Goal: Information Seeking & Learning: Learn about a topic

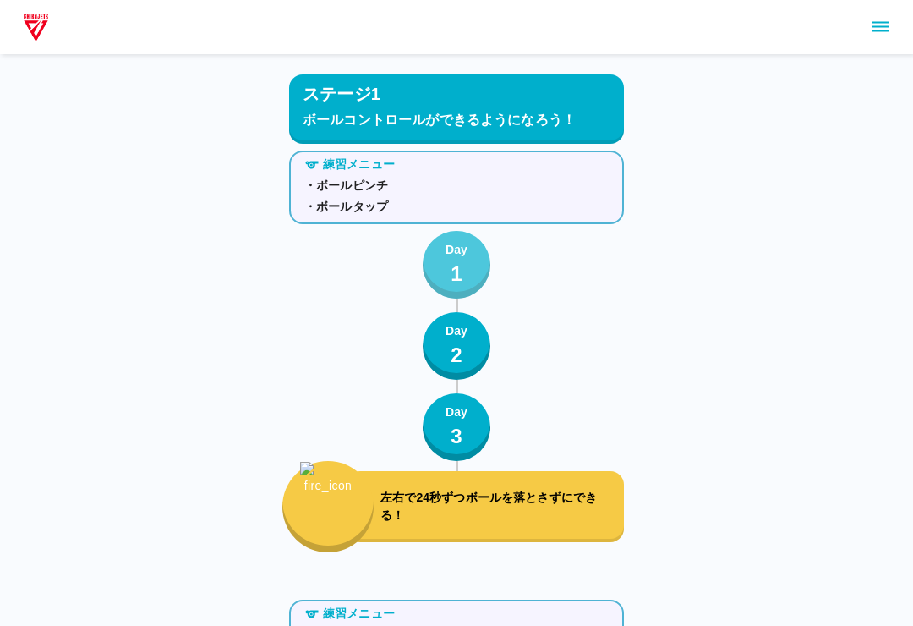
click at [456, 260] on p "1" at bounding box center [457, 274] width 12 height 30
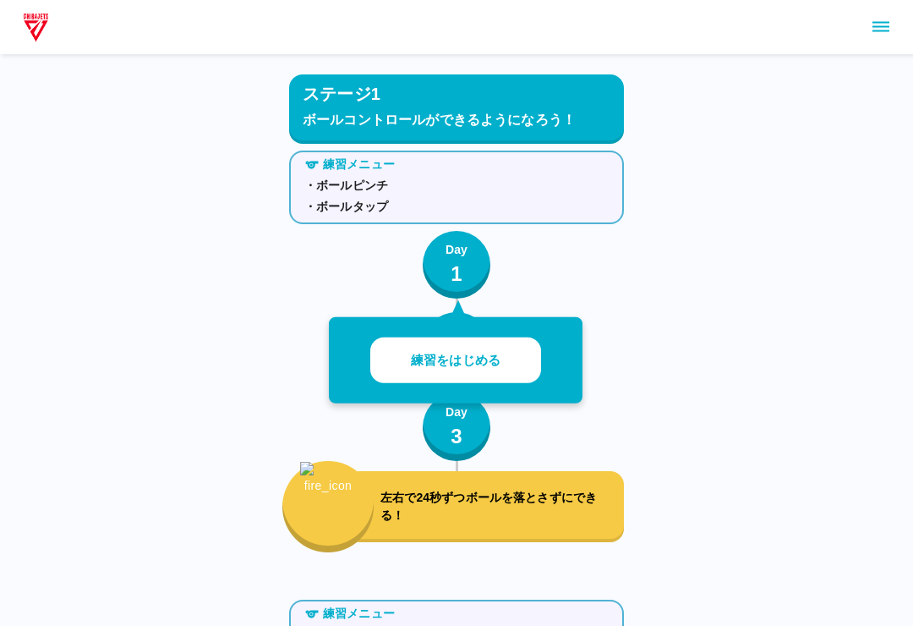
click at [501, 340] on button "練習をはじめる" at bounding box center [455, 360] width 171 height 47
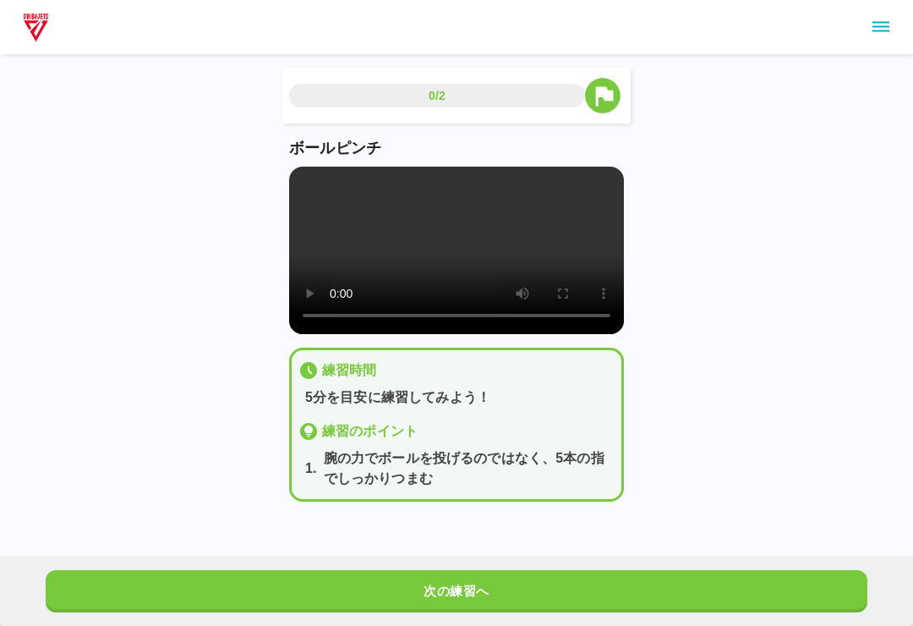
click at [487, 236] on video at bounding box center [456, 250] width 335 height 167
click at [479, 286] on video at bounding box center [456, 250] width 335 height 167
click at [569, 281] on video at bounding box center [456, 250] width 335 height 167
click at [542, 253] on video at bounding box center [456, 250] width 335 height 167
click at [535, 262] on video at bounding box center [456, 250] width 335 height 167
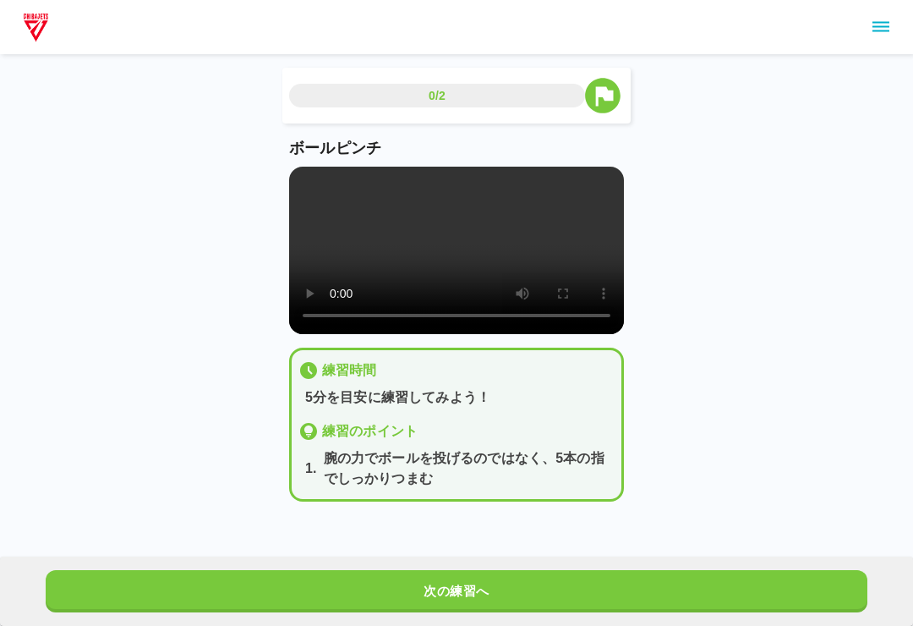
click at [522, 248] on video at bounding box center [456, 250] width 335 height 167
click at [522, 263] on video at bounding box center [456, 250] width 335 height 167
click at [526, 255] on video at bounding box center [456, 250] width 335 height 167
click at [606, 266] on video at bounding box center [456, 250] width 335 height 167
click at [541, 294] on video at bounding box center [456, 250] width 335 height 167
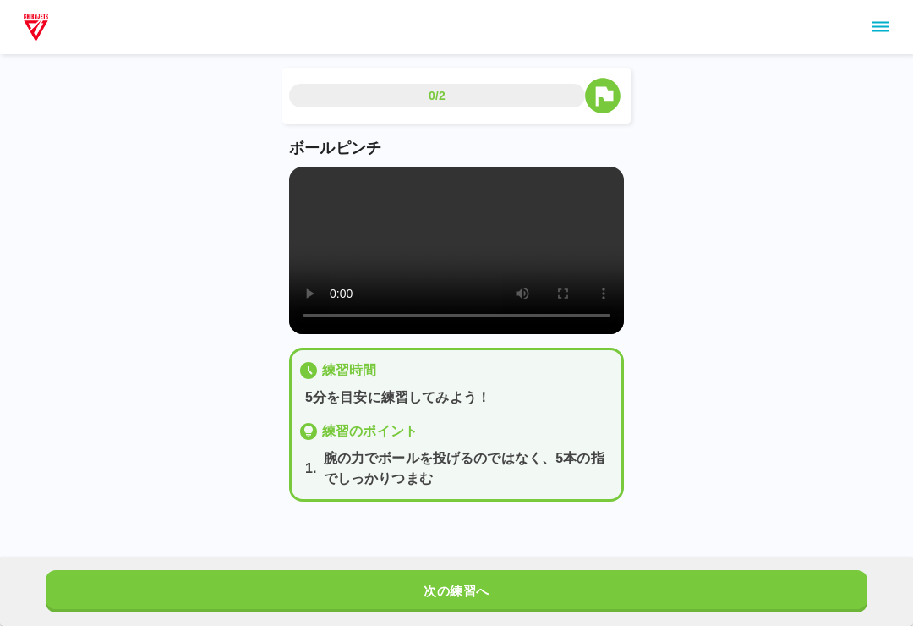
scroll to position [1, 0]
click at [493, 621] on div "次の練習へ" at bounding box center [456, 590] width 913 height 69
click at [301, 185] on video at bounding box center [456, 250] width 335 height 167
click at [300, 184] on video at bounding box center [456, 250] width 335 height 167
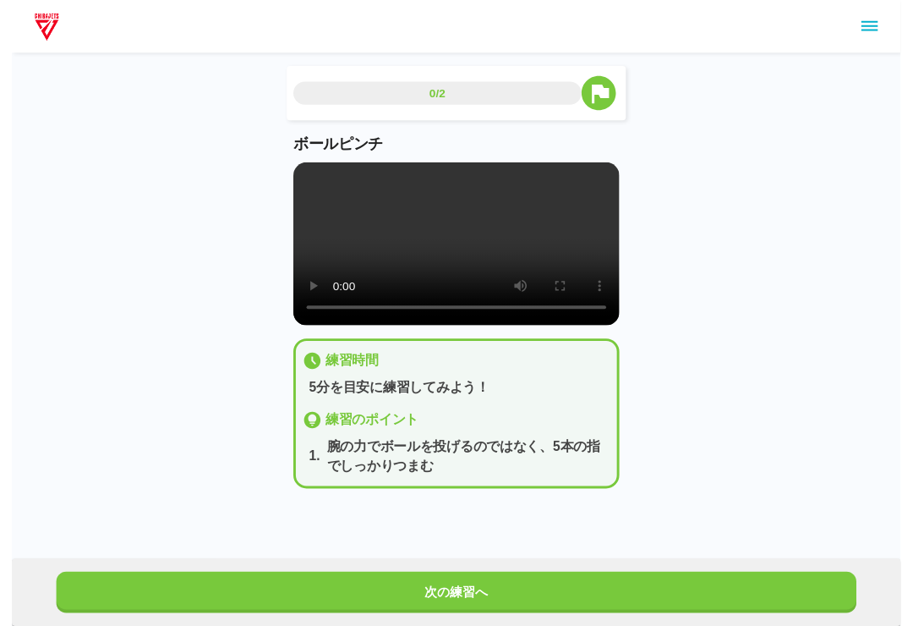
scroll to position [5, 0]
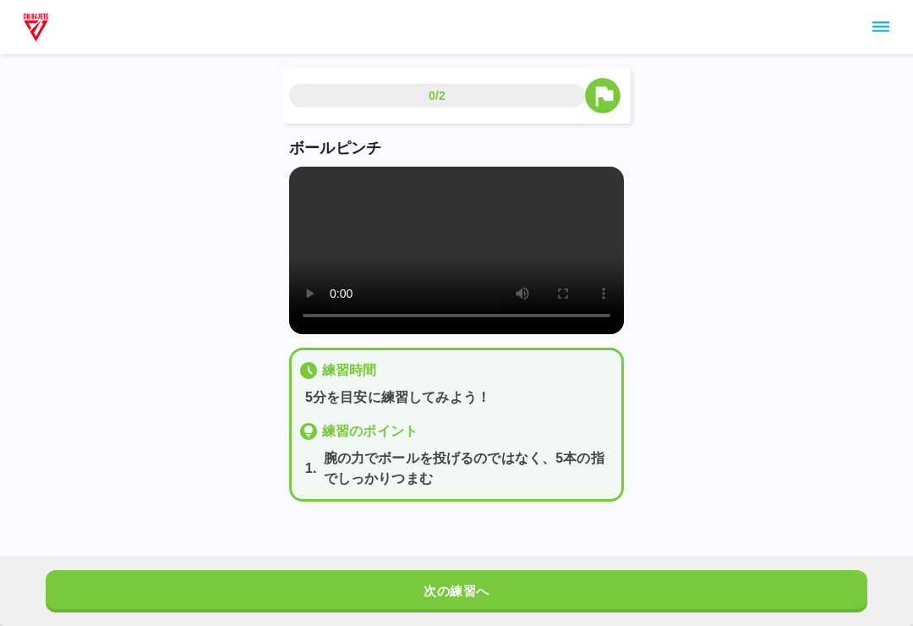
click at [368, 605] on button "次の練習へ" at bounding box center [457, 591] width 822 height 42
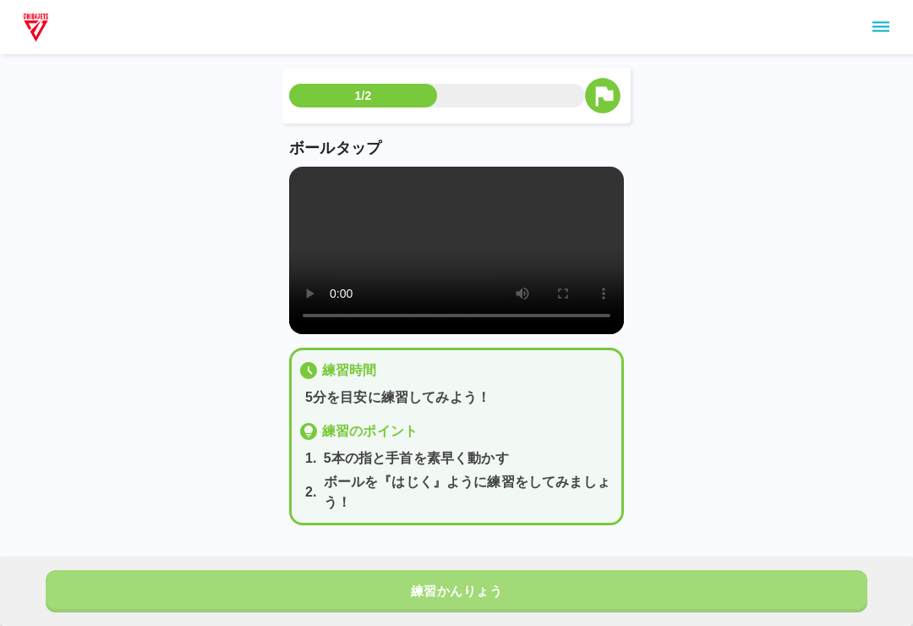
click at [466, 594] on button "練習かんりょう" at bounding box center [457, 591] width 822 height 42
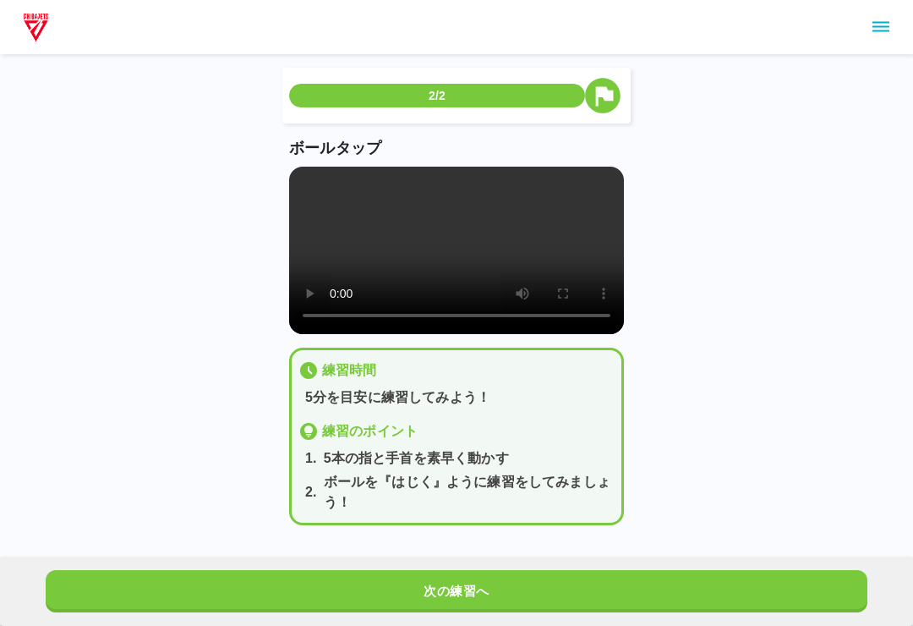
click at [448, 592] on button "次の練習へ" at bounding box center [457, 591] width 822 height 42
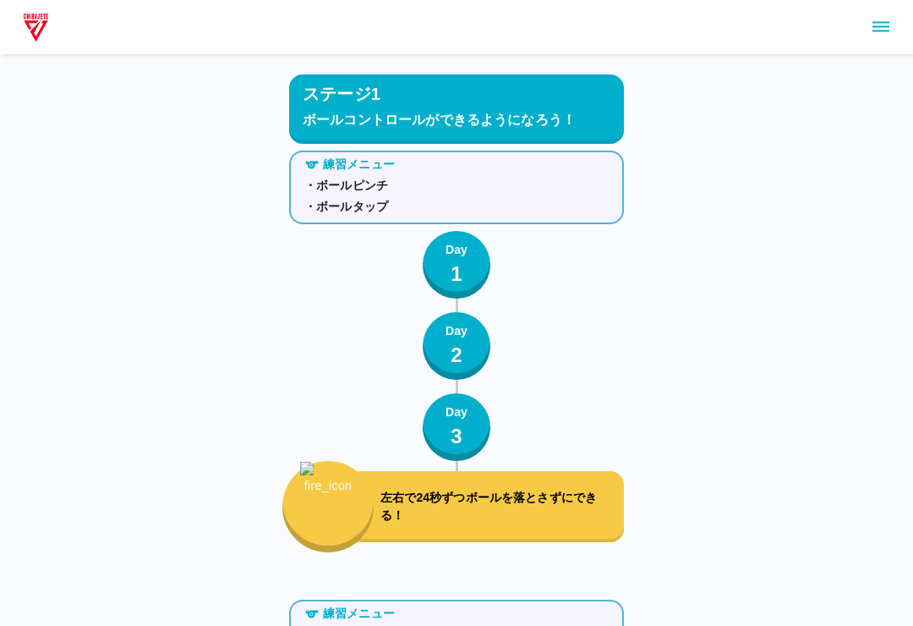
click at [472, 274] on button "Day 1" at bounding box center [457, 265] width 68 height 68
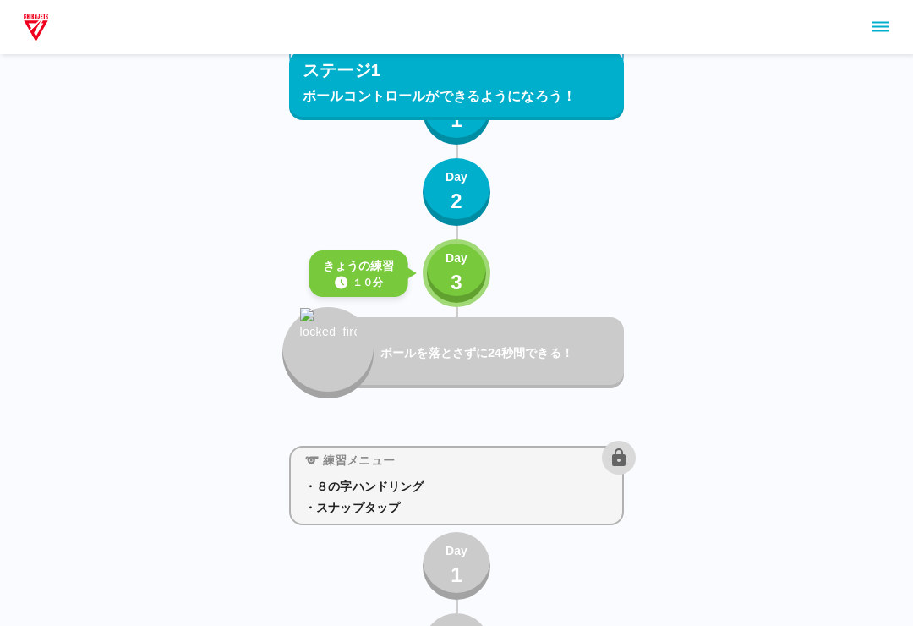
click at [476, 276] on button "Day 3" at bounding box center [457, 274] width 68 height 68
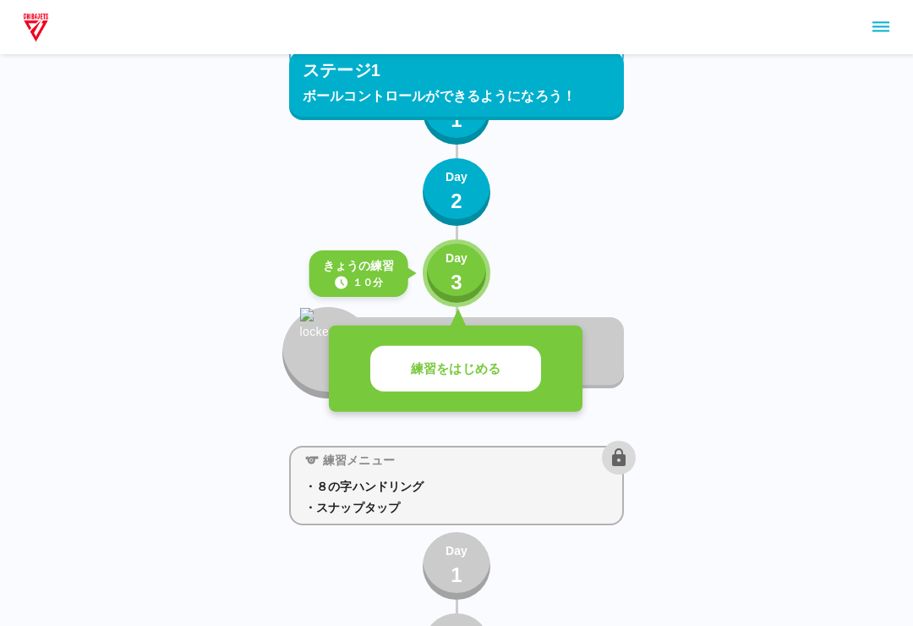
click at [499, 377] on p "練習をはじめる" at bounding box center [456, 368] width 90 height 19
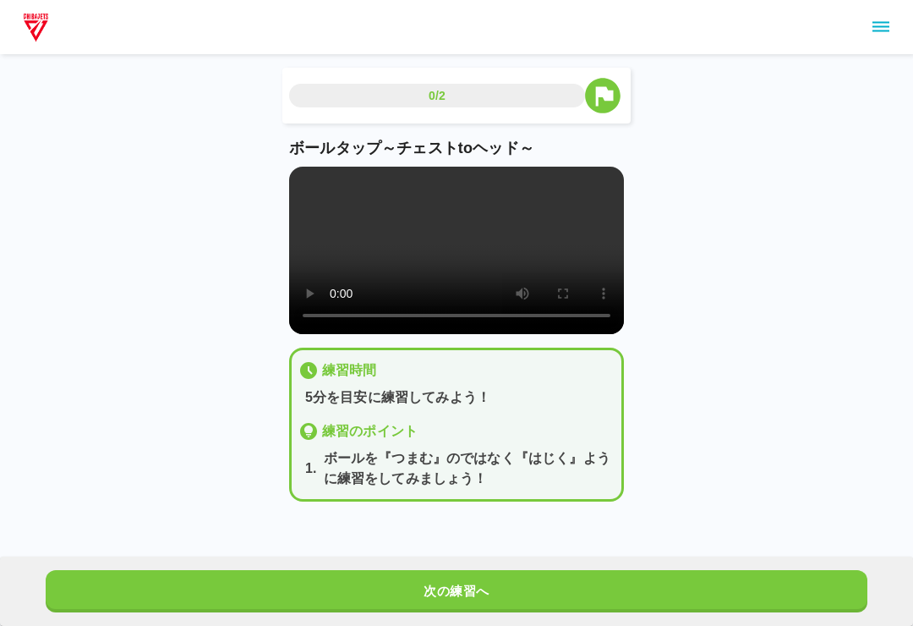
click at [455, 243] on video at bounding box center [456, 250] width 335 height 167
click at [584, 278] on video at bounding box center [456, 250] width 335 height 167
click at [564, 285] on video at bounding box center [456, 250] width 335 height 167
click at [519, 270] on video at bounding box center [456, 250] width 335 height 167
click at [532, 266] on video at bounding box center [456, 250] width 335 height 167
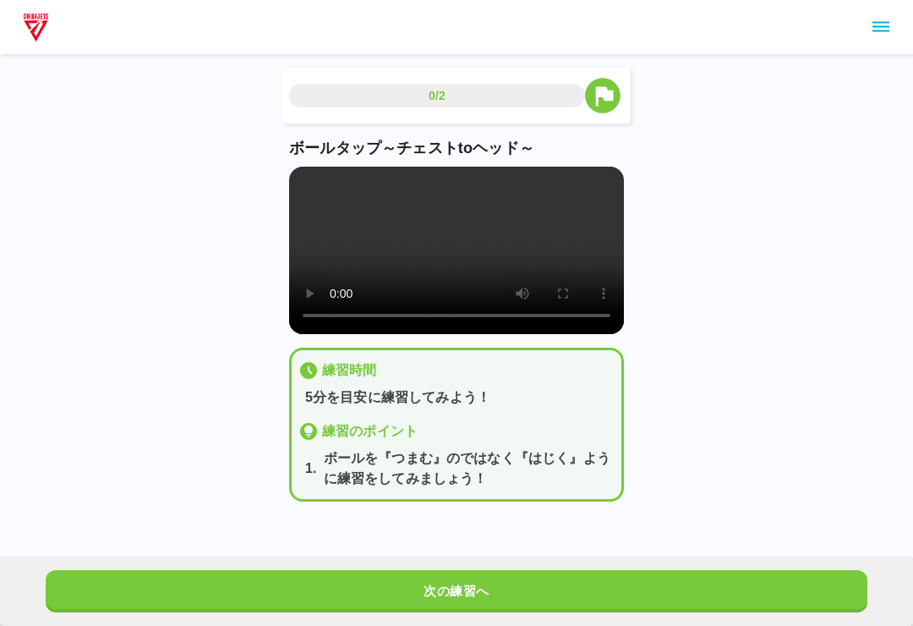
click at [521, 240] on video at bounding box center [456, 250] width 335 height 167
click at [534, 266] on video at bounding box center [456, 250] width 335 height 167
click at [534, 249] on video at bounding box center [456, 250] width 335 height 167
click at [547, 231] on video at bounding box center [456, 250] width 335 height 167
click at [538, 266] on video at bounding box center [456, 250] width 335 height 167
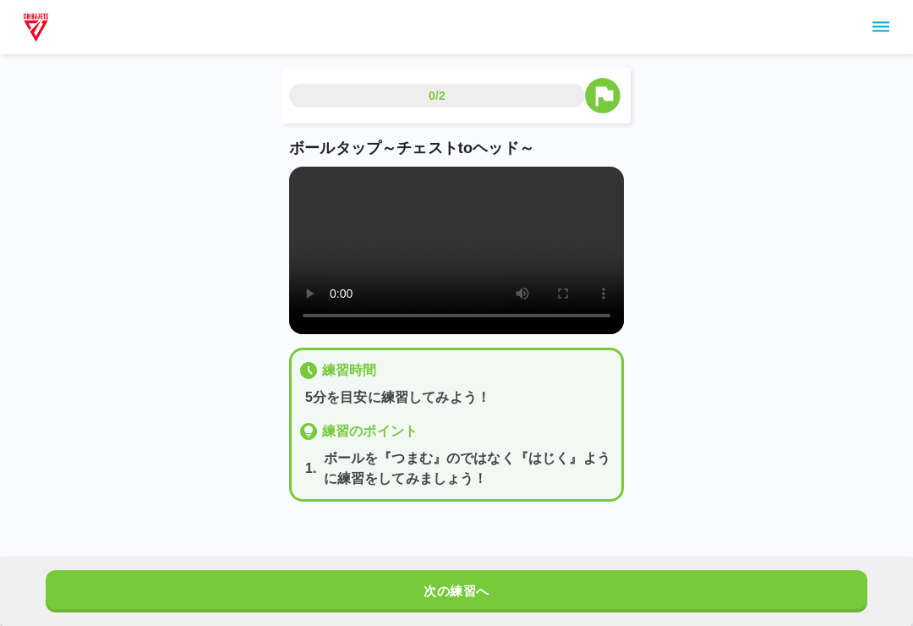
click at [537, 266] on video at bounding box center [456, 250] width 335 height 167
click at [561, 262] on video at bounding box center [456, 250] width 335 height 167
click at [424, 611] on button "次の練習へ" at bounding box center [457, 591] width 822 height 42
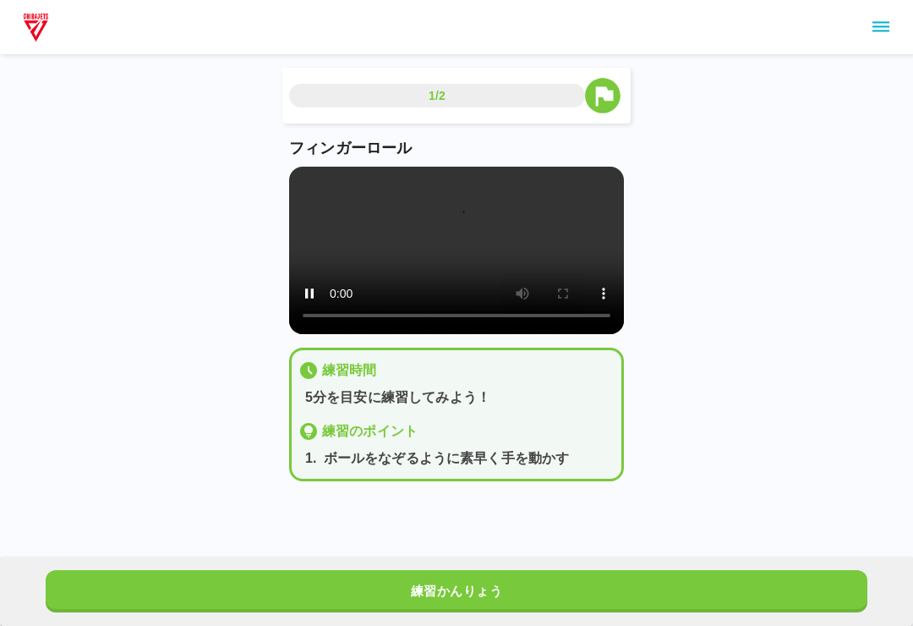
scroll to position [0, 0]
click at [468, 259] on video at bounding box center [456, 250] width 335 height 167
click at [520, 268] on video at bounding box center [456, 250] width 335 height 167
click at [534, 259] on video at bounding box center [456, 250] width 335 height 167
click at [525, 267] on video at bounding box center [456, 250] width 335 height 167
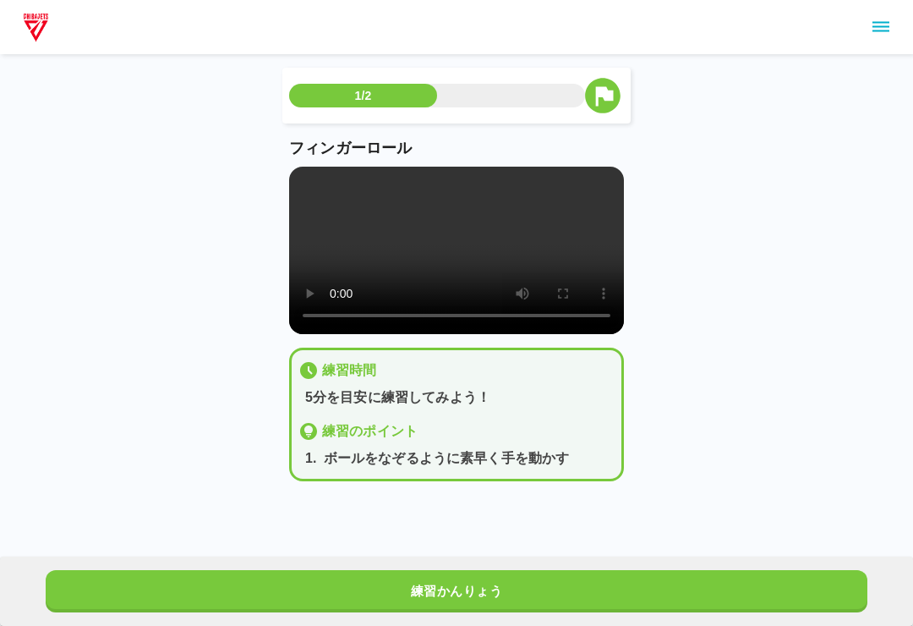
click at [517, 258] on video at bounding box center [456, 250] width 335 height 167
click at [521, 255] on video at bounding box center [456, 250] width 335 height 167
click at [531, 204] on video at bounding box center [456, 250] width 335 height 167
click at [755, 583] on button "練習かんりょう" at bounding box center [457, 591] width 822 height 42
click at [784, 583] on button "次の練習へ" at bounding box center [457, 591] width 822 height 42
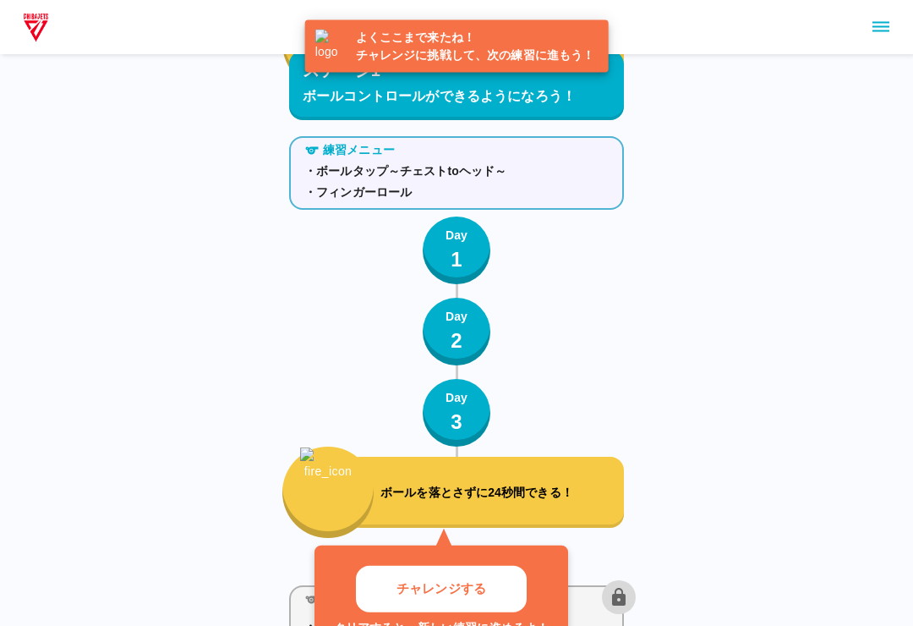
scroll to position [463, 0]
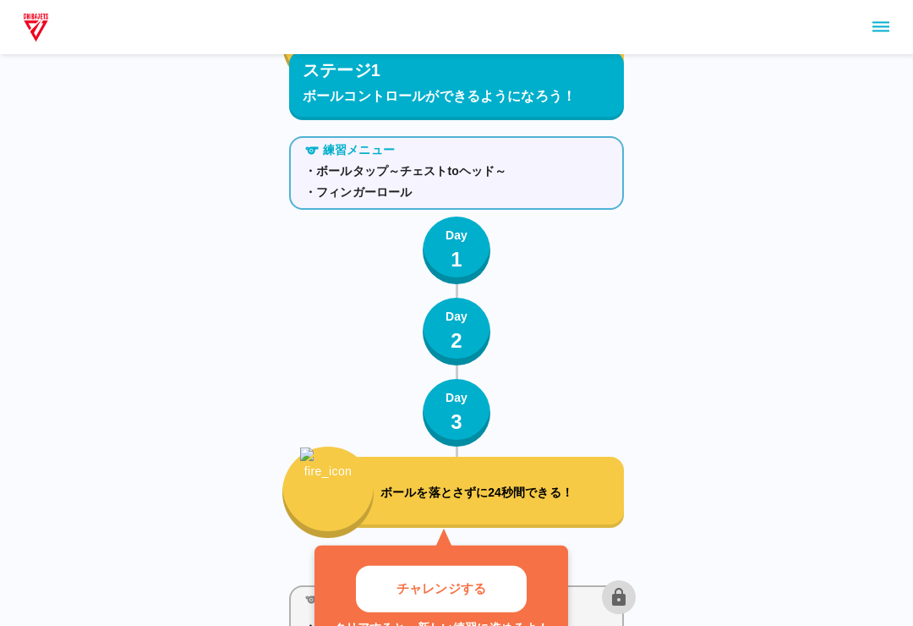
click at [540, 485] on p "ボールを落とさずに24秒間できる！" at bounding box center [498, 493] width 237 height 18
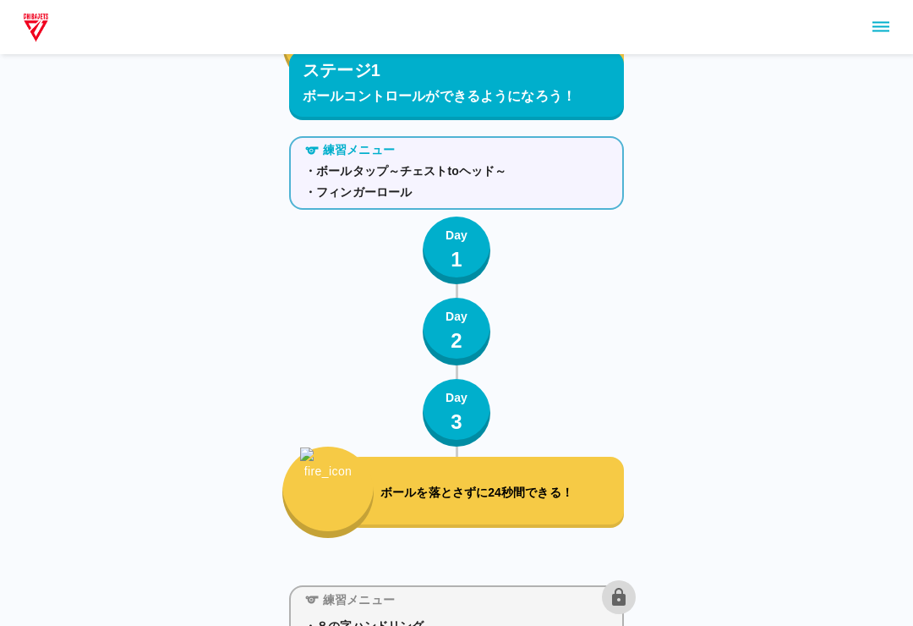
click at [486, 581] on div "練習メニュー" at bounding box center [467, 597] width 338 height 34
click at [517, 512] on div "ボールを落とさずに24秒間できる！" at bounding box center [485, 492] width 277 height 71
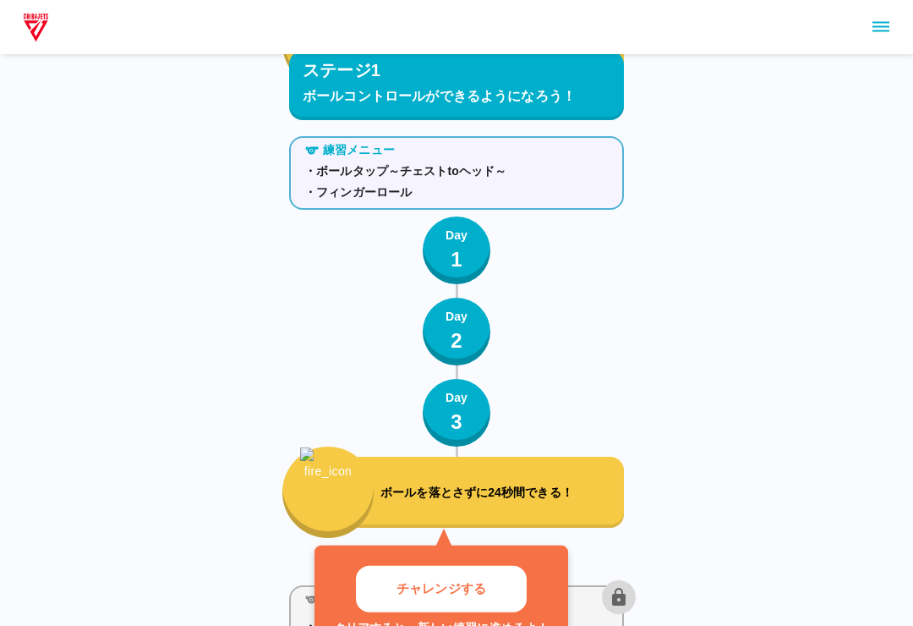
click at [472, 593] on p "チャレンジする" at bounding box center [442, 588] width 90 height 19
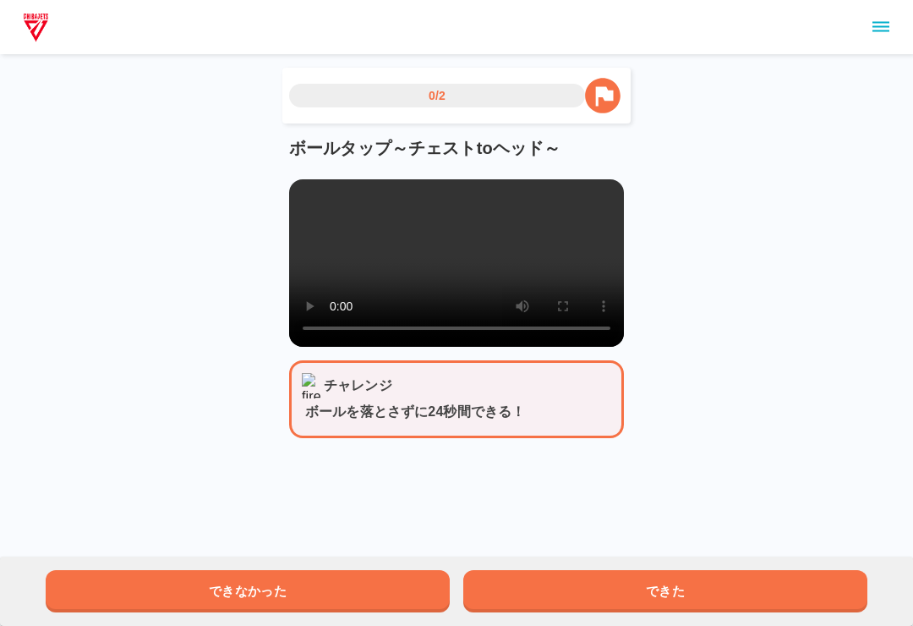
click at [531, 276] on video at bounding box center [456, 262] width 335 height 167
click at [572, 270] on video at bounding box center [456, 262] width 335 height 167
click at [523, 276] on video at bounding box center [456, 262] width 335 height 167
click at [535, 284] on video at bounding box center [456, 262] width 335 height 167
click at [566, 266] on video at bounding box center [456, 262] width 335 height 167
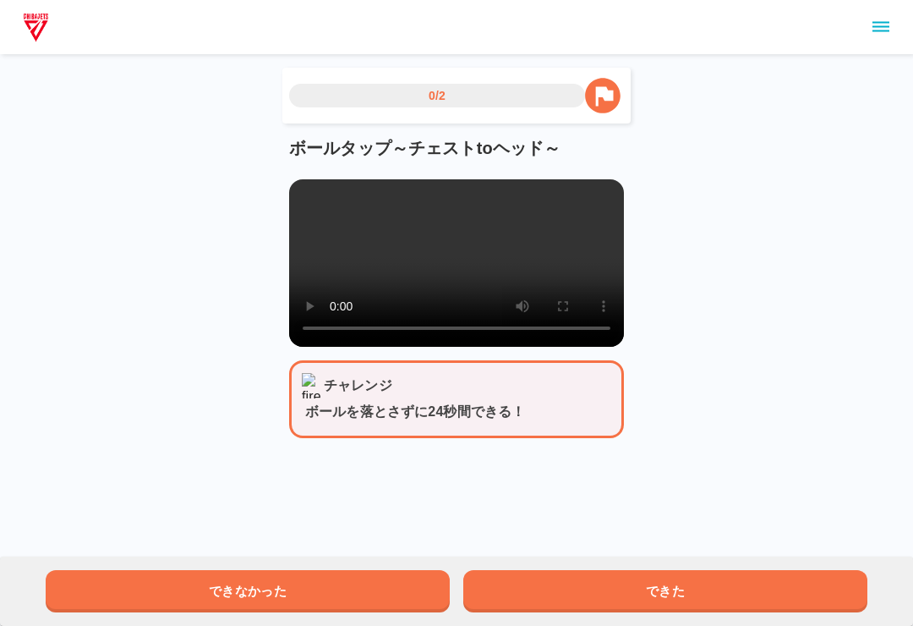
click at [532, 280] on video at bounding box center [456, 262] width 335 height 167
click at [531, 279] on video at bounding box center [456, 262] width 335 height 167
click at [589, 255] on video at bounding box center [456, 262] width 335 height 167
click at [718, 585] on button "できた" at bounding box center [665, 591] width 404 height 42
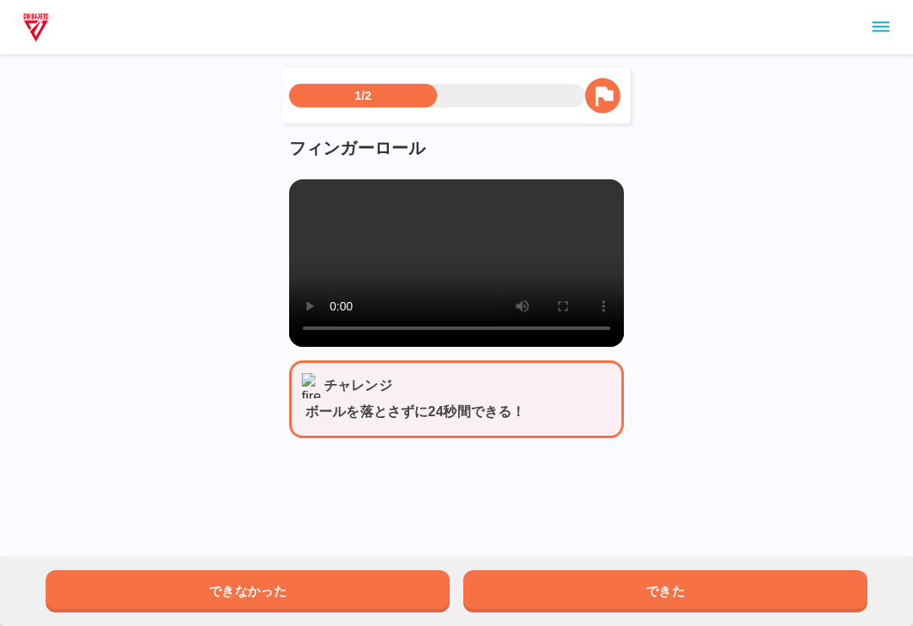
click at [522, 276] on video at bounding box center [456, 262] width 335 height 167
click at [528, 263] on video at bounding box center [456, 262] width 335 height 167
click at [519, 283] on video at bounding box center [456, 262] width 335 height 167
click at [533, 273] on video at bounding box center [456, 262] width 335 height 167
click at [556, 228] on video at bounding box center [456, 262] width 335 height 167
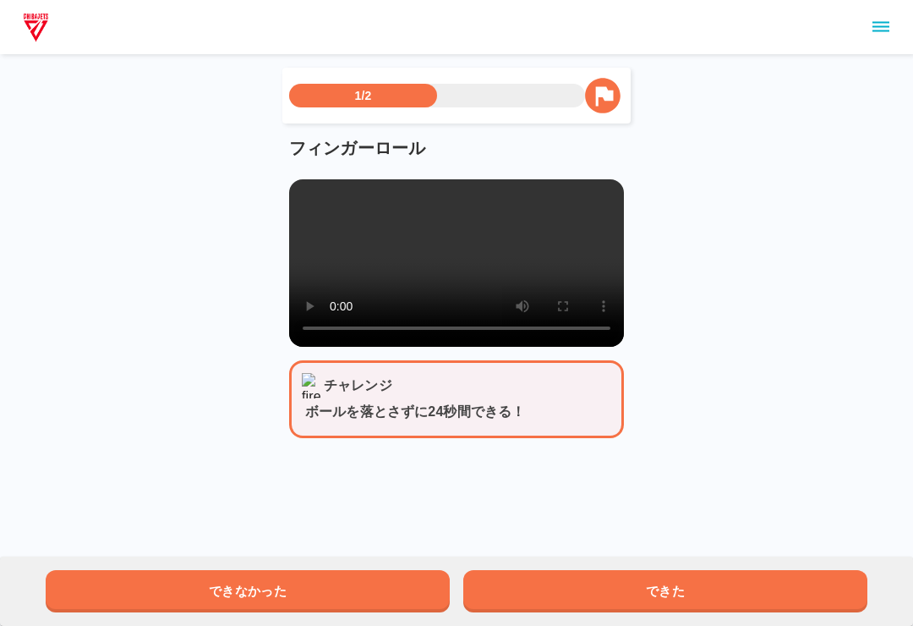
click at [459, 242] on video at bounding box center [456, 262] width 335 height 167
click at [459, 241] on video at bounding box center [456, 262] width 335 height 167
click at [454, 274] on video at bounding box center [456, 262] width 335 height 167
click at [461, 276] on video at bounding box center [456, 262] width 335 height 167
click at [528, 274] on video at bounding box center [456, 262] width 335 height 167
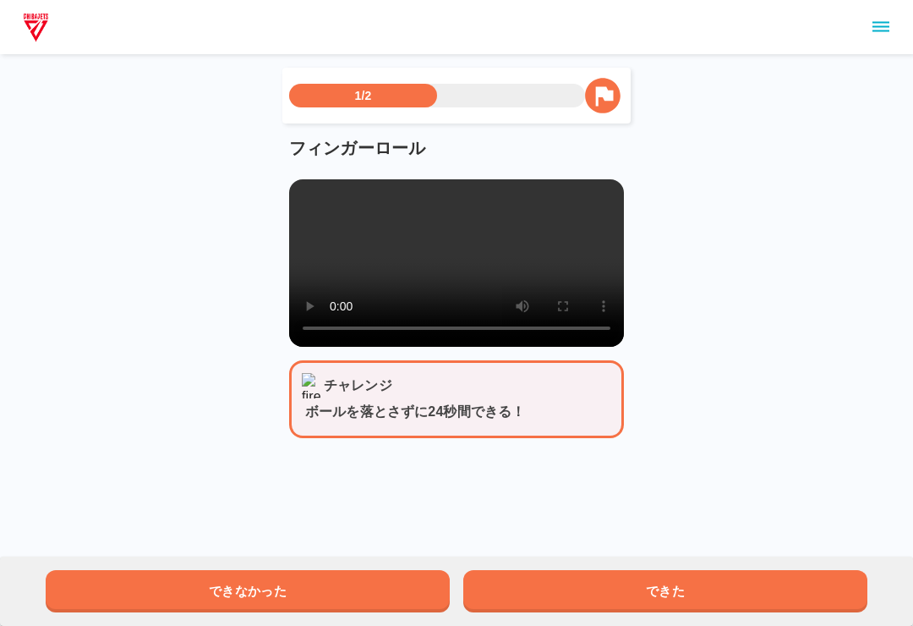
click at [573, 260] on video at bounding box center [456, 262] width 335 height 167
click at [739, 583] on button "できた" at bounding box center [665, 591] width 404 height 42
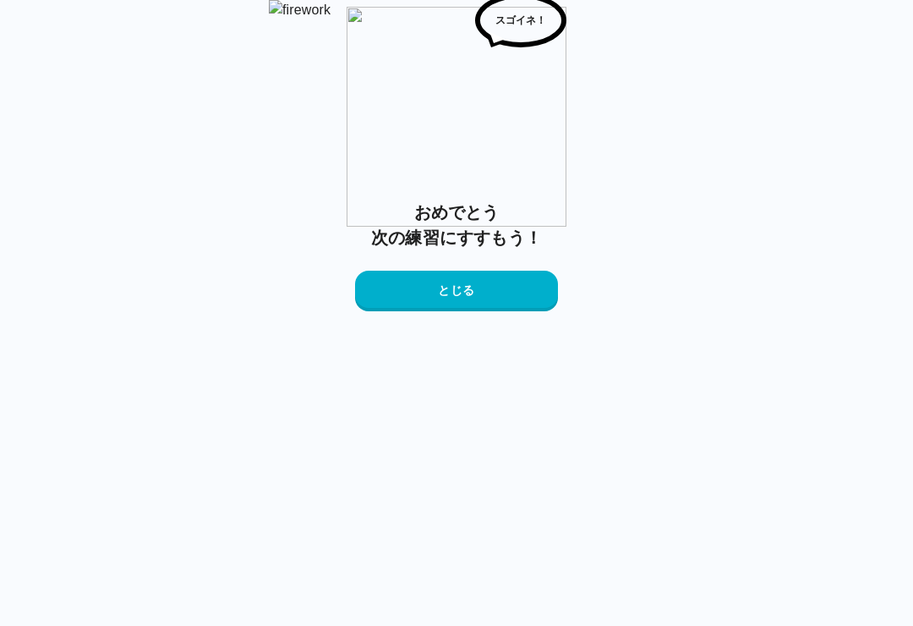
click at [489, 311] on button "とじる" at bounding box center [456, 291] width 203 height 41
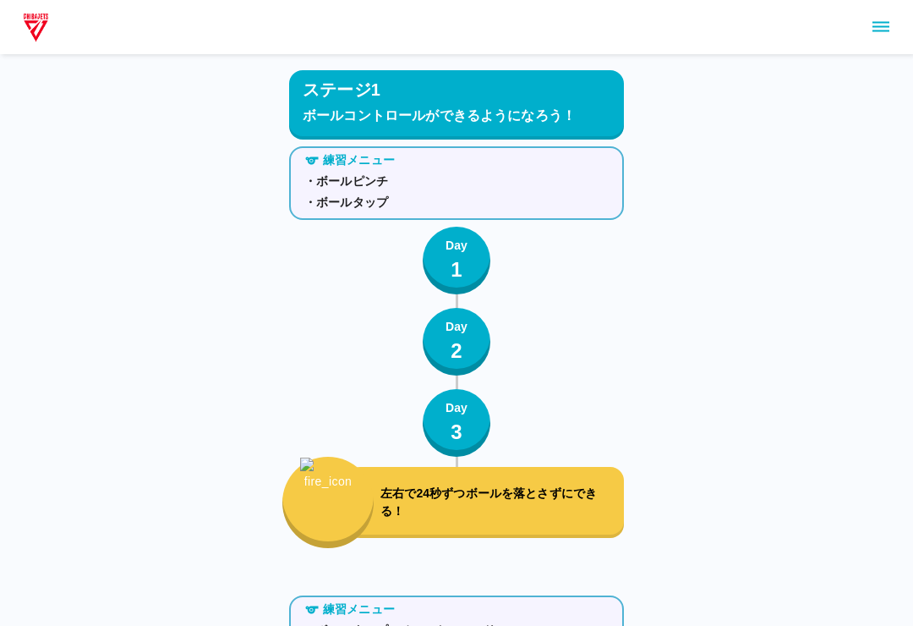
click at [554, 513] on p "左右で24秒ずつボールを落とさずにできる！" at bounding box center [498, 503] width 237 height 36
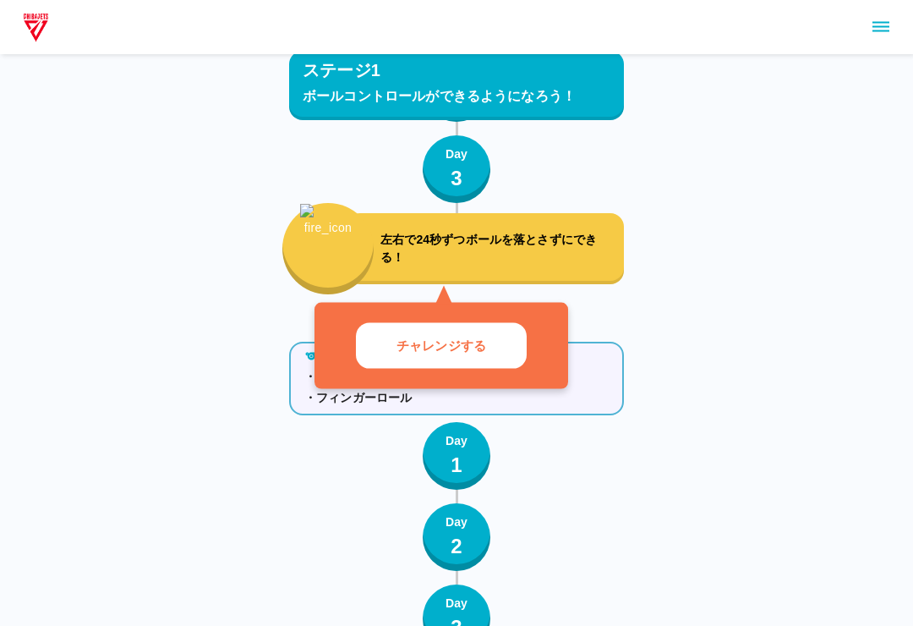
scroll to position [257, 0]
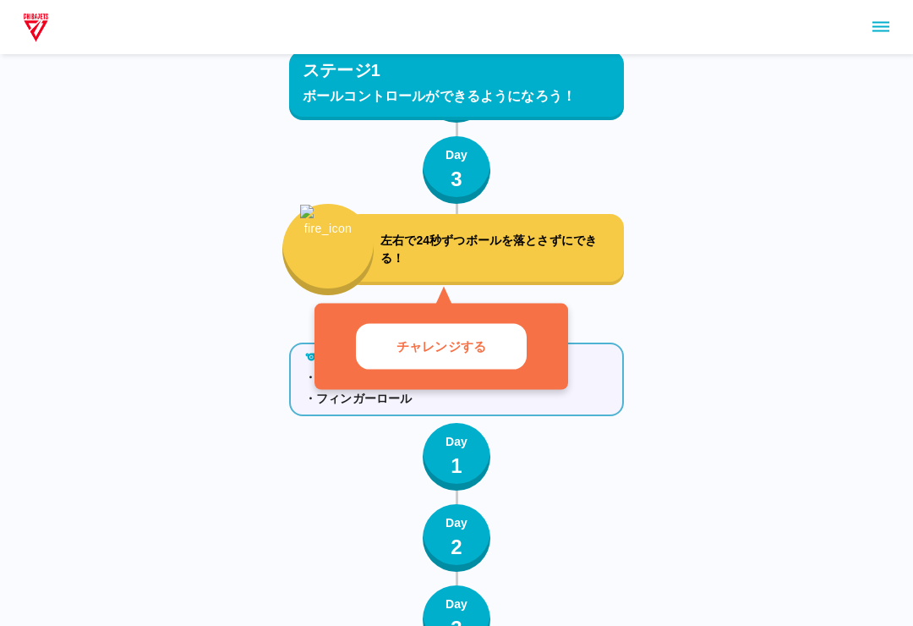
click at [471, 339] on p "チャレンジする" at bounding box center [442, 346] width 90 height 19
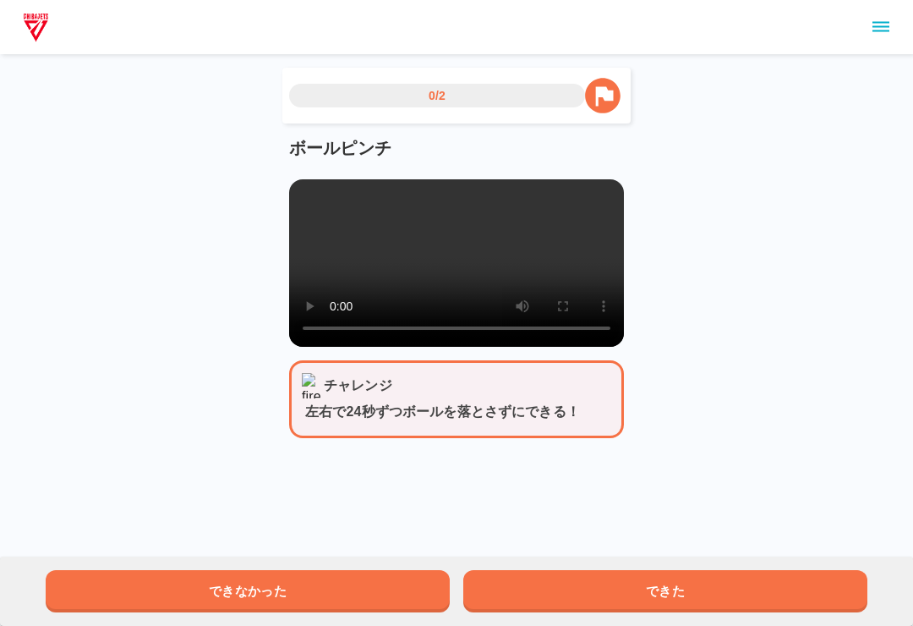
click at [458, 290] on video at bounding box center [456, 262] width 335 height 167
click at [520, 276] on video at bounding box center [456, 262] width 335 height 167
click at [515, 275] on video at bounding box center [456, 262] width 335 height 167
click at [617, 588] on button "できた" at bounding box center [665, 591] width 404 height 42
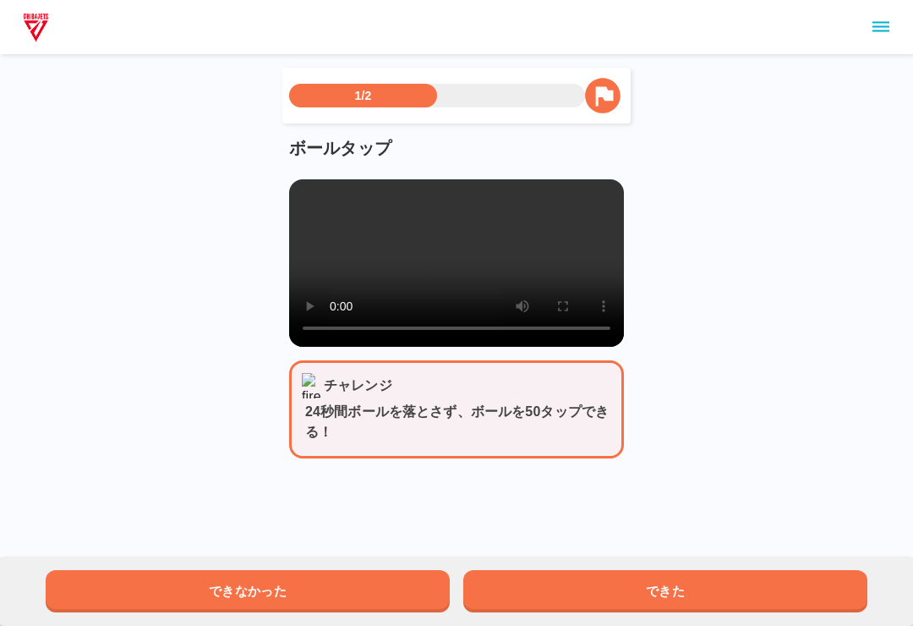
click at [538, 277] on video at bounding box center [456, 262] width 335 height 167
click at [386, 281] on video at bounding box center [456, 262] width 335 height 167
click at [466, 263] on video at bounding box center [456, 262] width 335 height 167
click at [454, 266] on video at bounding box center [456, 262] width 335 height 167
click at [453, 269] on video at bounding box center [456, 262] width 335 height 167
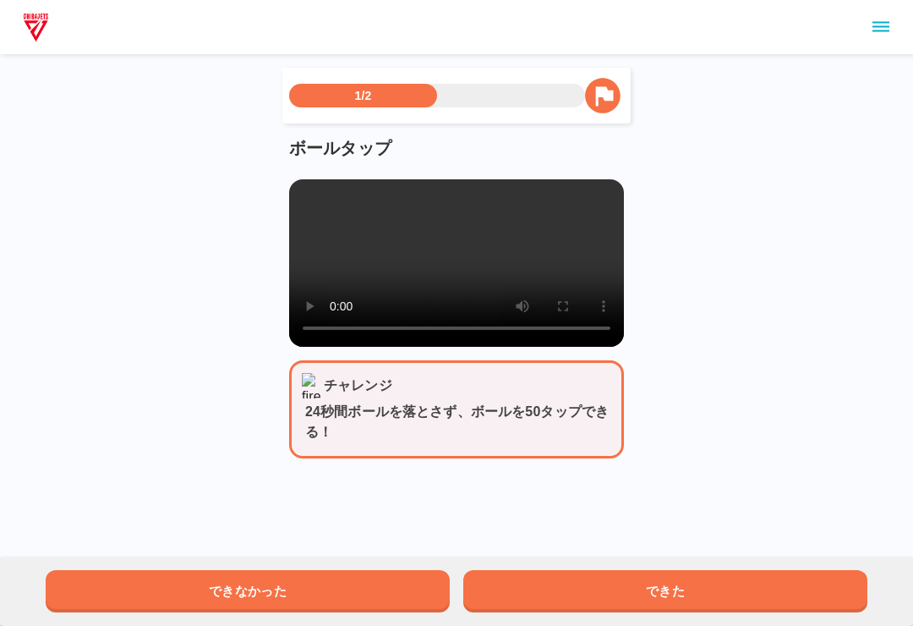
click at [554, 247] on video at bounding box center [456, 262] width 335 height 167
click at [530, 258] on video at bounding box center [456, 262] width 335 height 167
click at [529, 257] on video at bounding box center [456, 262] width 335 height 167
click at [594, 318] on video at bounding box center [456, 262] width 335 height 167
click at [729, 594] on button "できた" at bounding box center [665, 591] width 404 height 42
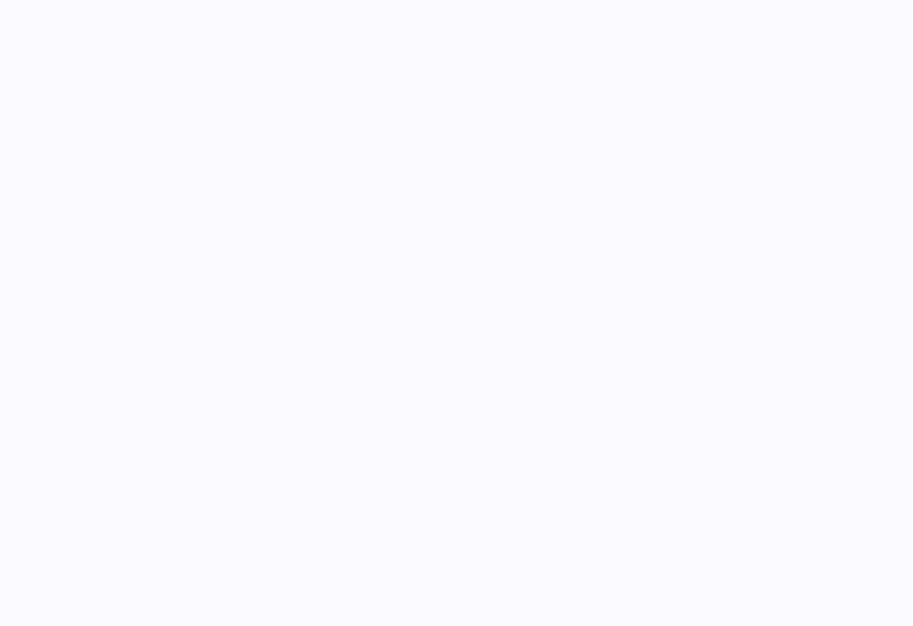
click at [735, 311] on html "スゴイネ！ おめでとう 次の練習にすすもう！ とじる" at bounding box center [456, 155] width 913 height 311
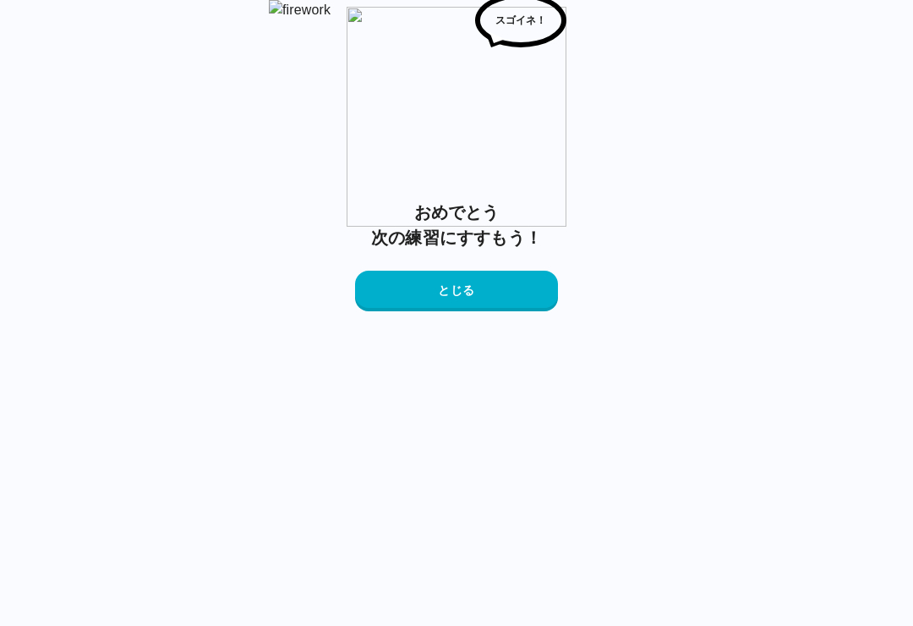
click at [535, 311] on button "とじる" at bounding box center [456, 291] width 203 height 41
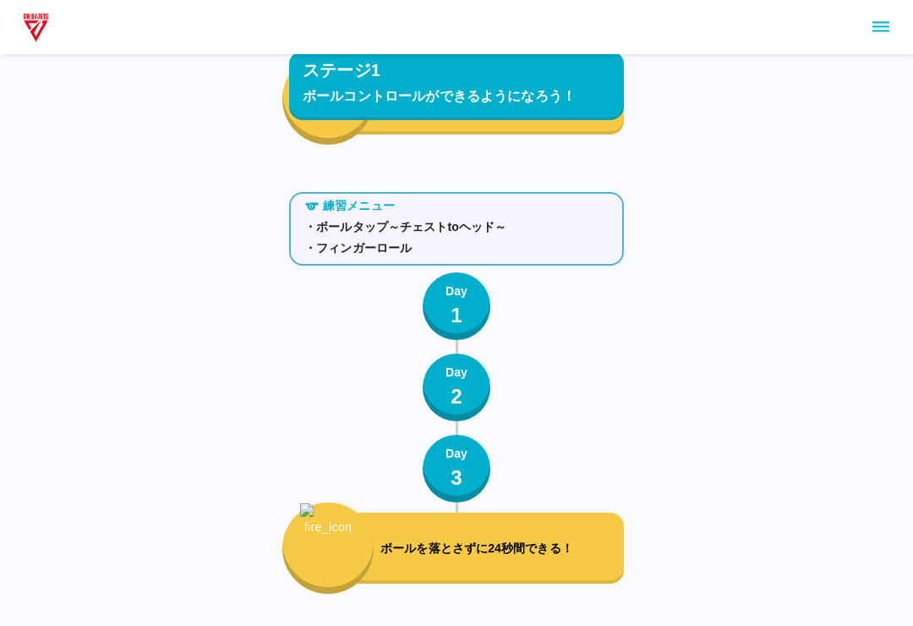
click at [458, 454] on p "Day" at bounding box center [457, 455] width 22 height 18
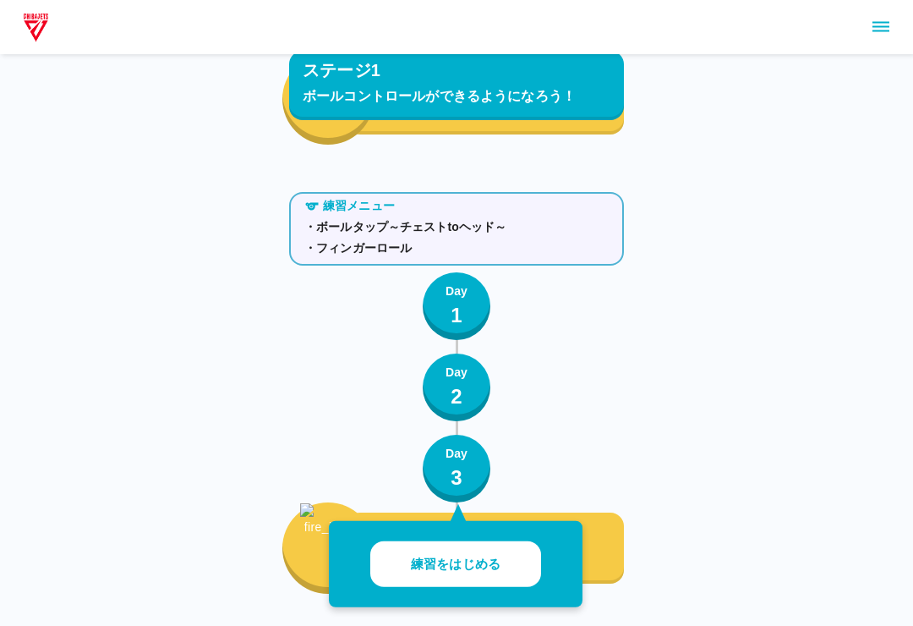
click at [479, 571] on p "練習をはじめる" at bounding box center [456, 564] width 90 height 19
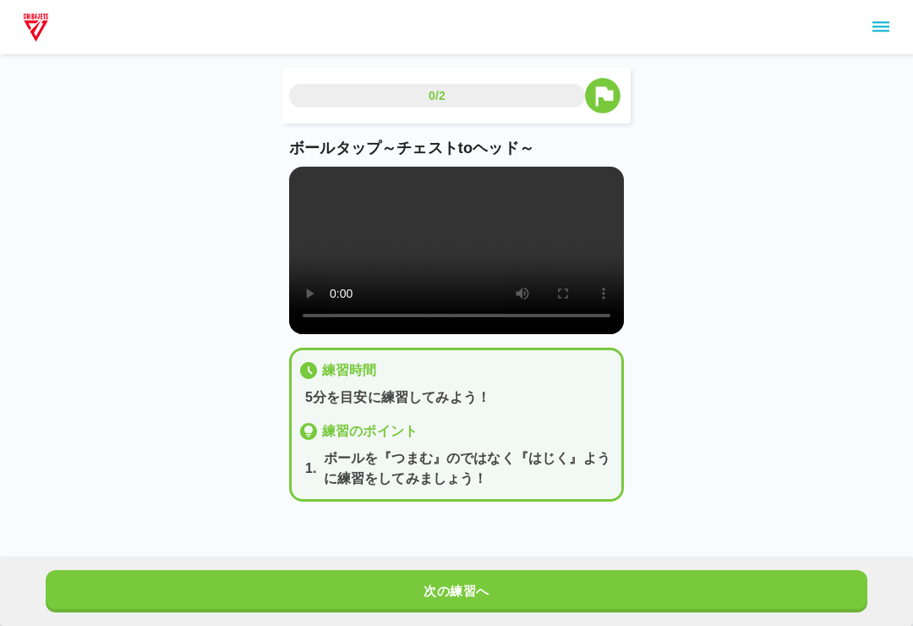
click at [457, 275] on video at bounding box center [456, 250] width 335 height 167
click at [589, 247] on video at bounding box center [456, 250] width 335 height 167
click at [539, 255] on video at bounding box center [456, 250] width 335 height 167
click at [526, 262] on video at bounding box center [456, 250] width 335 height 167
click at [609, 231] on video at bounding box center [456, 250] width 335 height 167
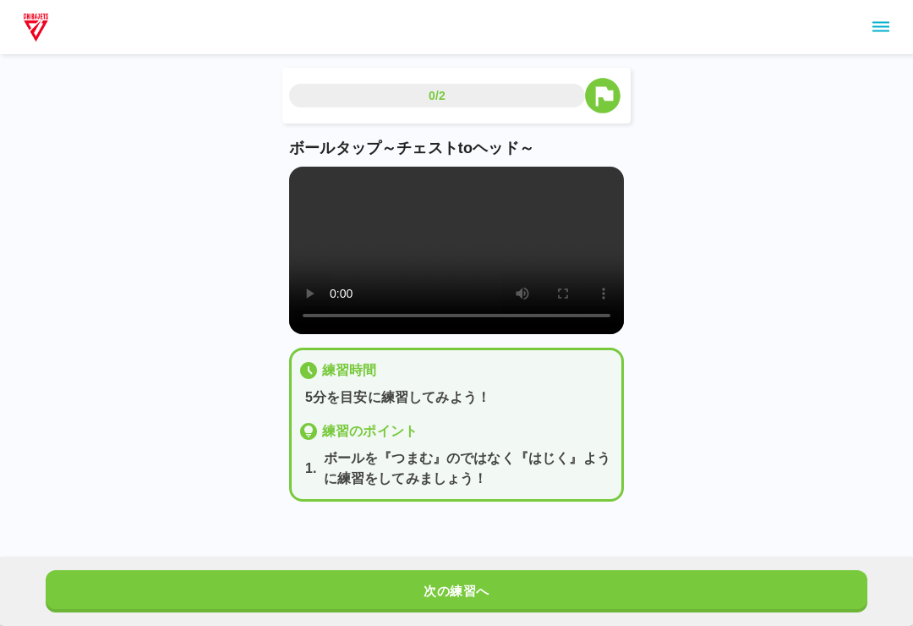
click at [534, 263] on video at bounding box center [456, 250] width 335 height 167
click at [528, 263] on video at bounding box center [456, 250] width 335 height 167
click at [585, 255] on video at bounding box center [456, 250] width 335 height 167
click at [534, 266] on video at bounding box center [456, 250] width 335 height 167
click at [526, 265] on video at bounding box center [456, 250] width 335 height 167
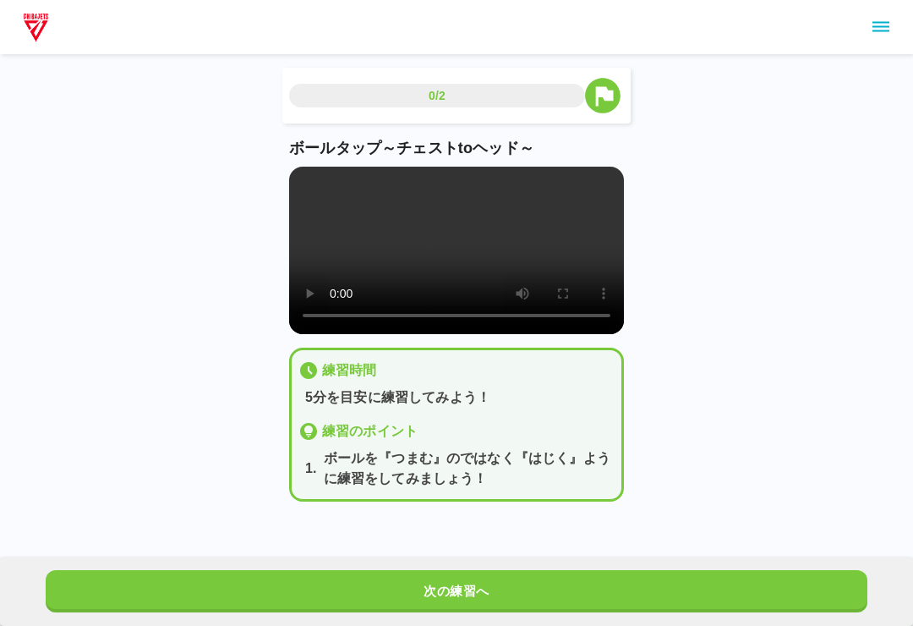
click at [580, 244] on video at bounding box center [456, 250] width 335 height 167
click at [723, 604] on button "次の練習へ" at bounding box center [457, 591] width 822 height 42
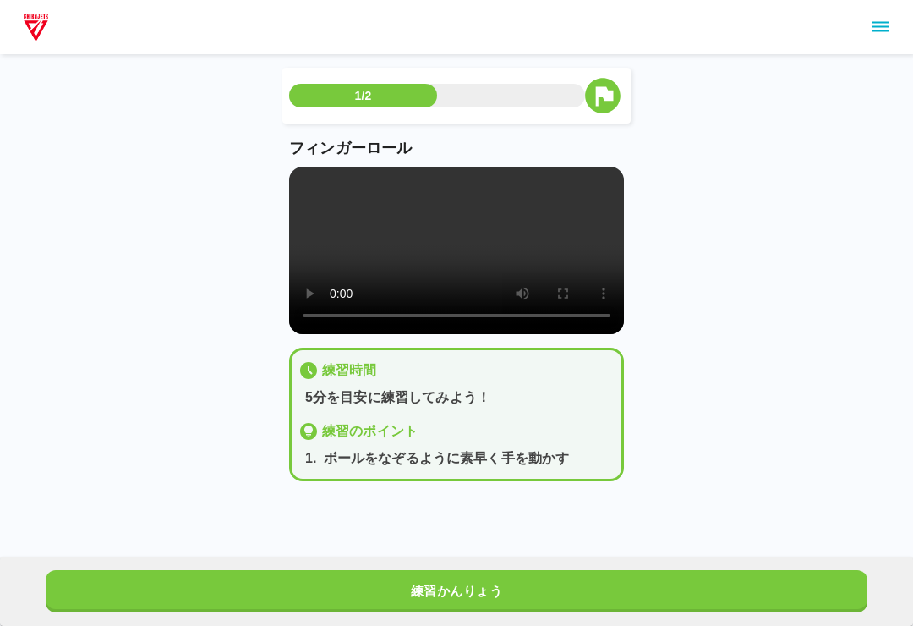
click at [529, 255] on video at bounding box center [456, 250] width 335 height 167
click at [530, 260] on video at bounding box center [456, 250] width 335 height 167
click at [519, 256] on video at bounding box center [456, 250] width 335 height 167
click at [455, 270] on video at bounding box center [456, 250] width 335 height 167
click at [461, 259] on video at bounding box center [456, 250] width 335 height 167
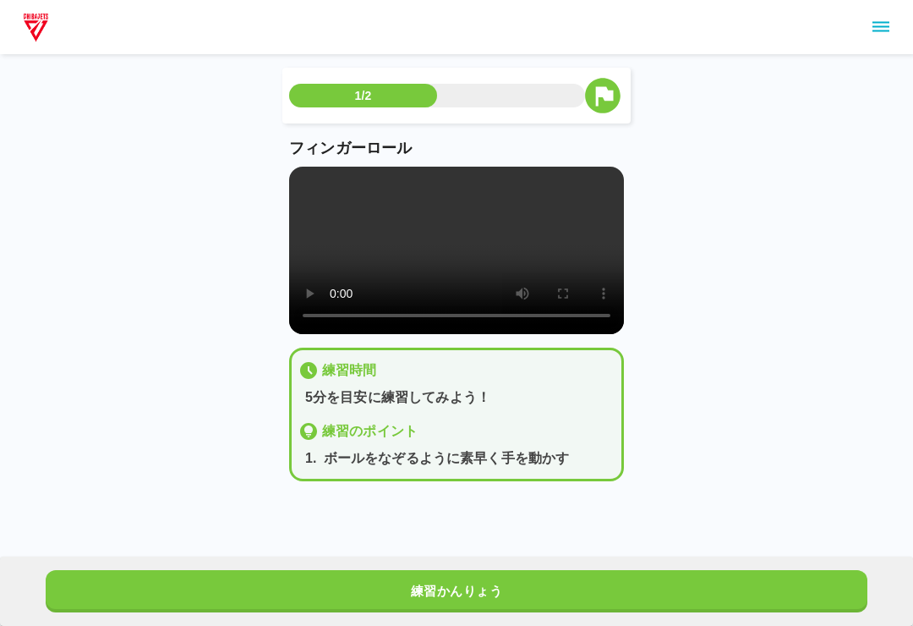
click at [463, 258] on video at bounding box center [456, 250] width 335 height 167
click at [524, 253] on video at bounding box center [456, 250] width 335 height 167
click at [621, 263] on video at bounding box center [456, 250] width 335 height 167
click at [546, 597] on button "練習かんりょう" at bounding box center [457, 591] width 822 height 42
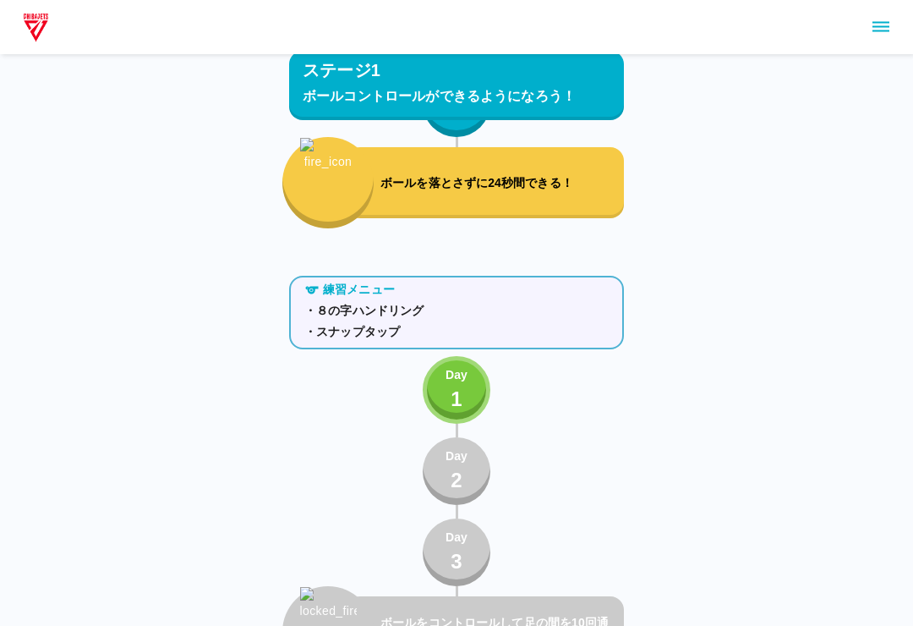
scroll to position [781, 0]
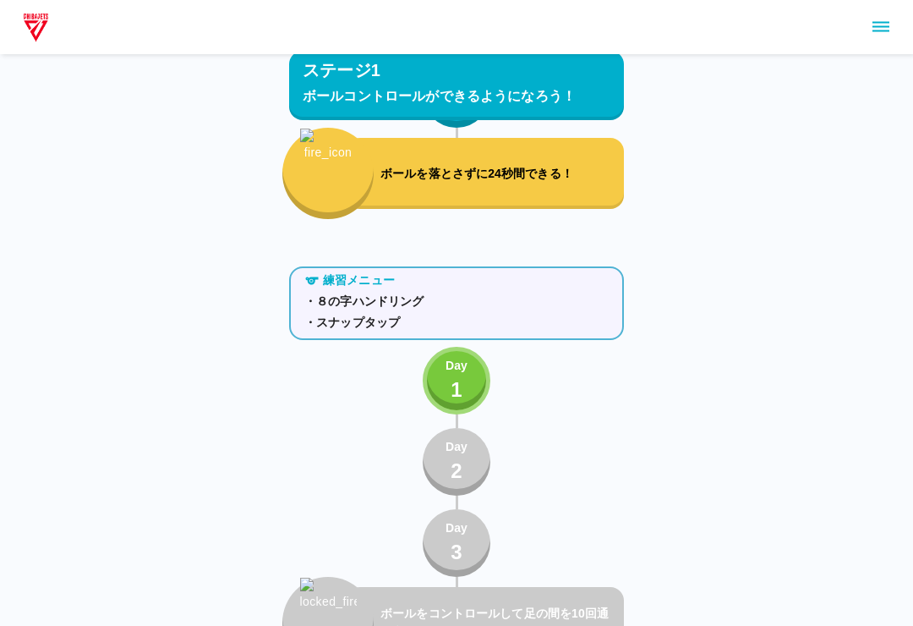
click at [454, 375] on p "1" at bounding box center [457, 390] width 12 height 30
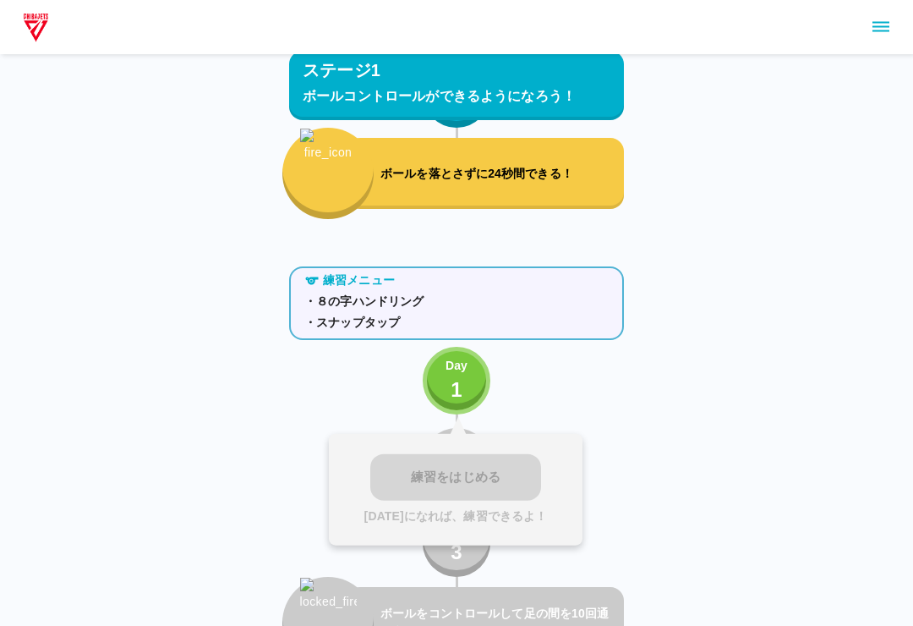
scroll to position [782, 0]
click at [471, 372] on button "Day 1" at bounding box center [457, 381] width 68 height 68
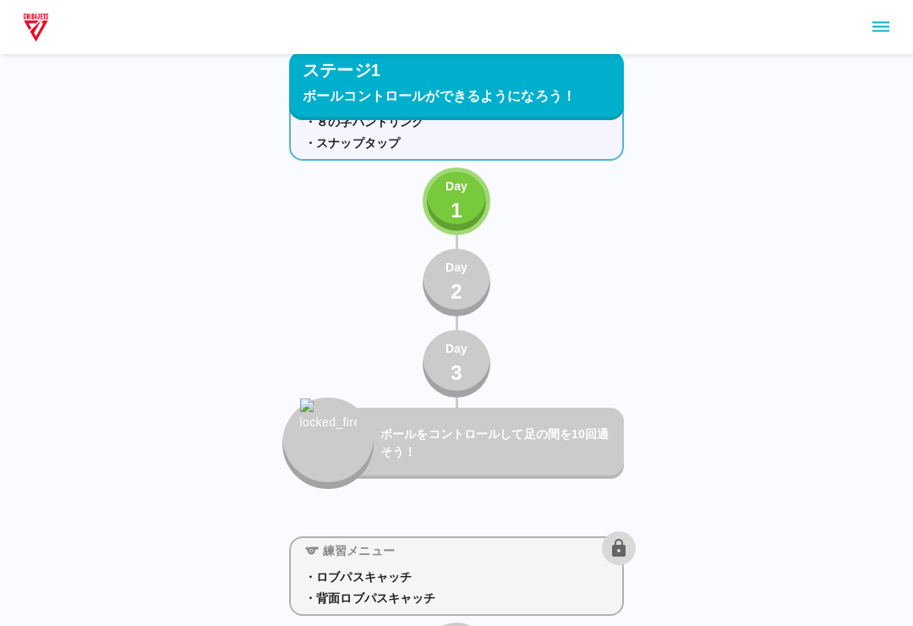
scroll to position [961, 0]
click at [452, 202] on p "1" at bounding box center [457, 211] width 12 height 30
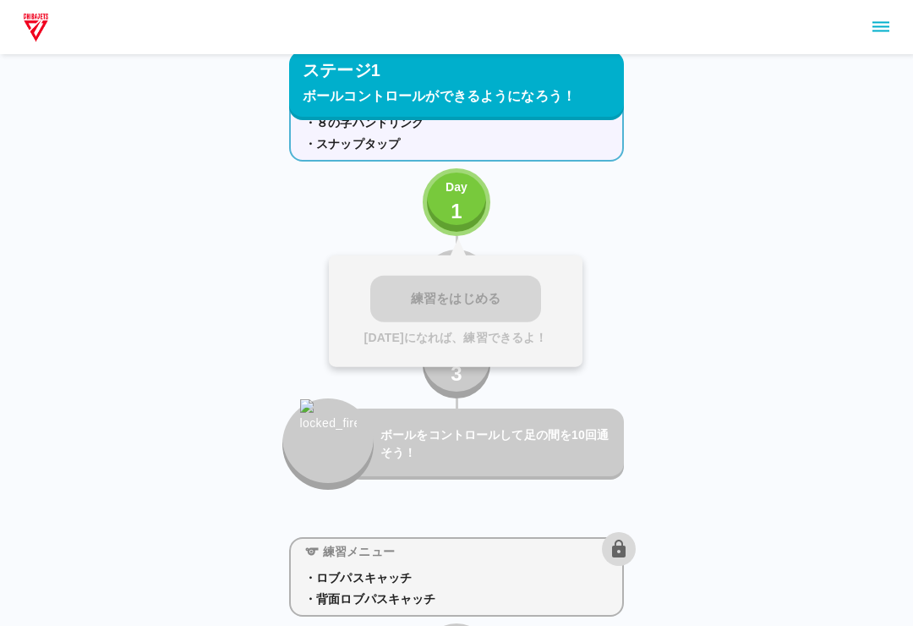
click at [433, 335] on p "[DATE]になれば、練習できるよ！" at bounding box center [455, 337] width 183 height 18
click at [433, 334] on p "[DATE]になれば、練習できるよ！" at bounding box center [455, 337] width 183 height 18
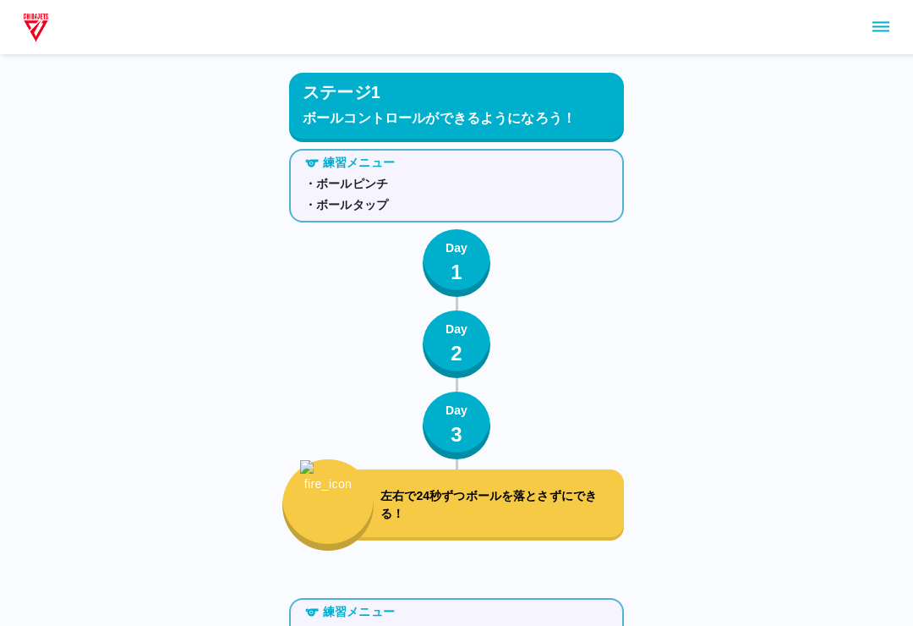
scroll to position [0, 0]
